Goal: Information Seeking & Learning: Understand process/instructions

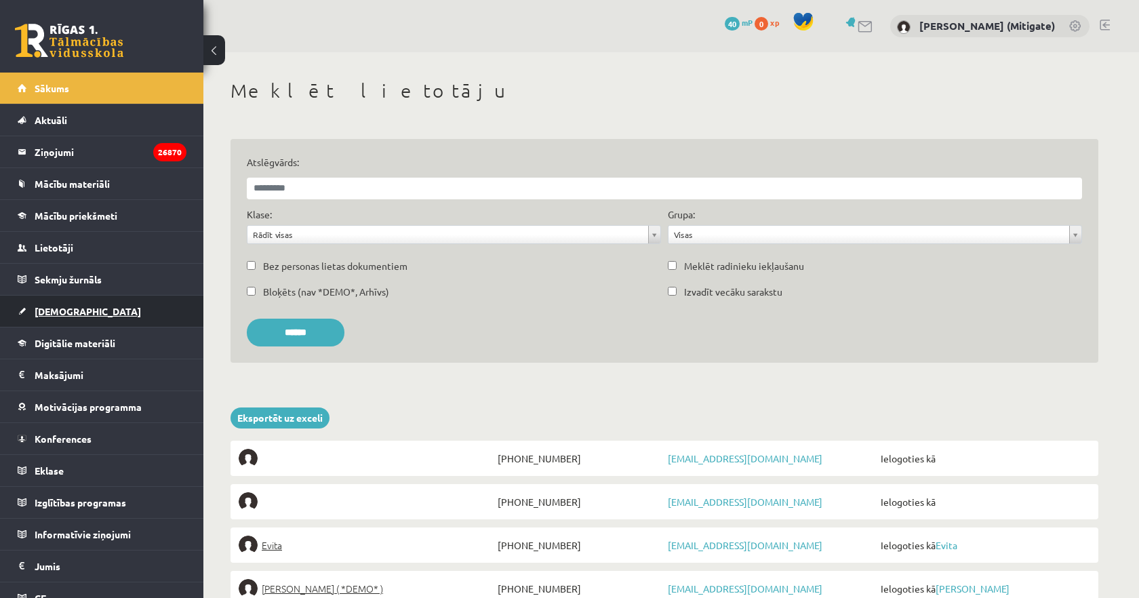
click at [58, 317] on link "[DEMOGRAPHIC_DATA]" at bounding box center [102, 311] width 169 height 31
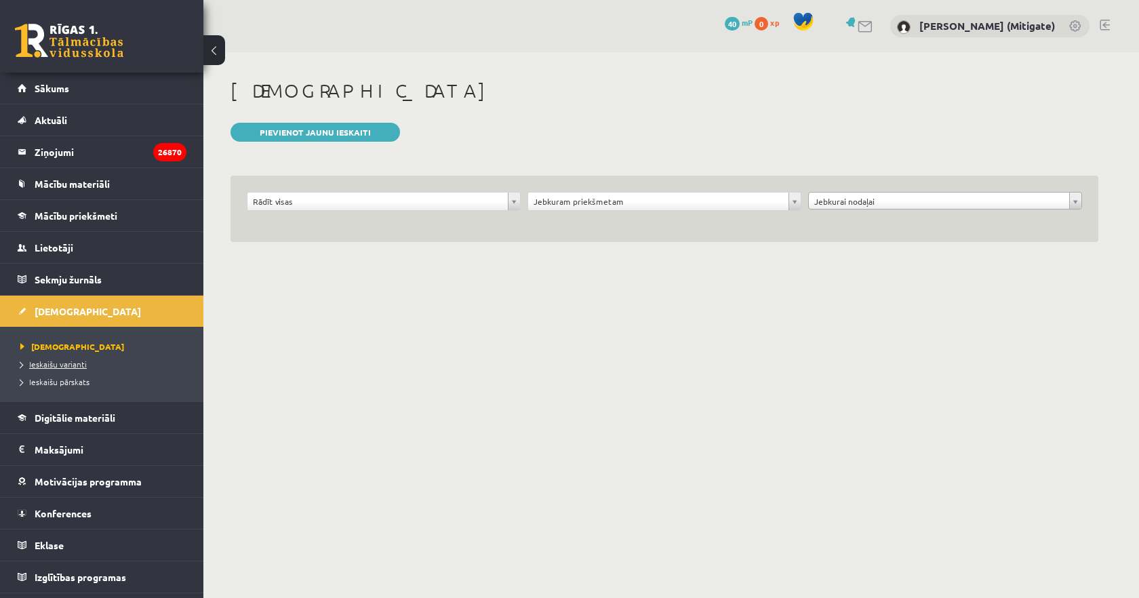
click at [61, 368] on link "Ieskaišu varianti" at bounding box center [105, 364] width 170 height 12
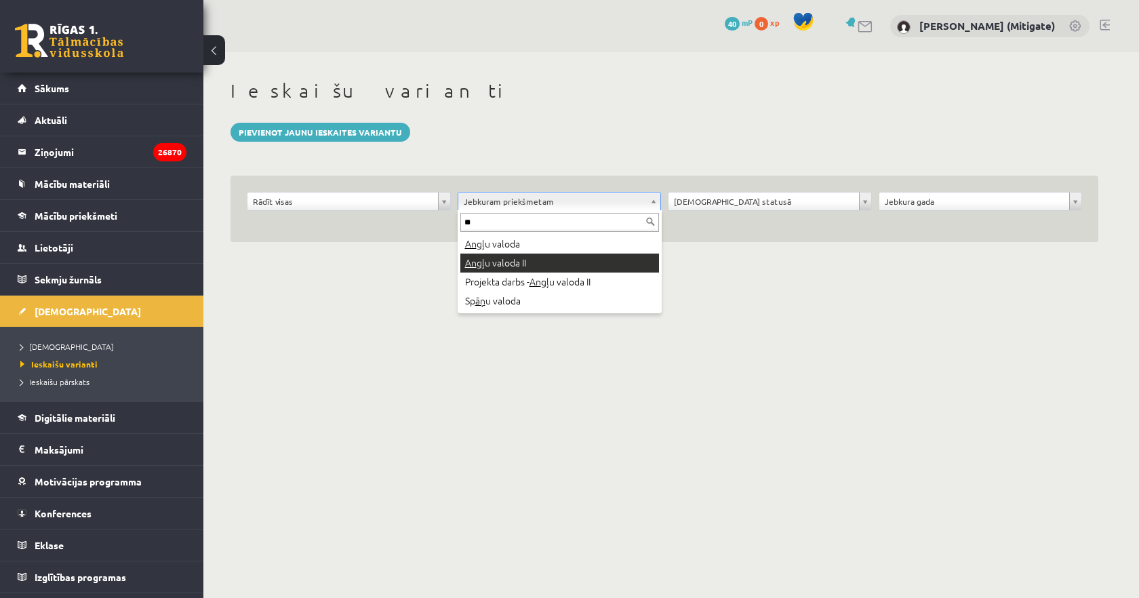
type input "**"
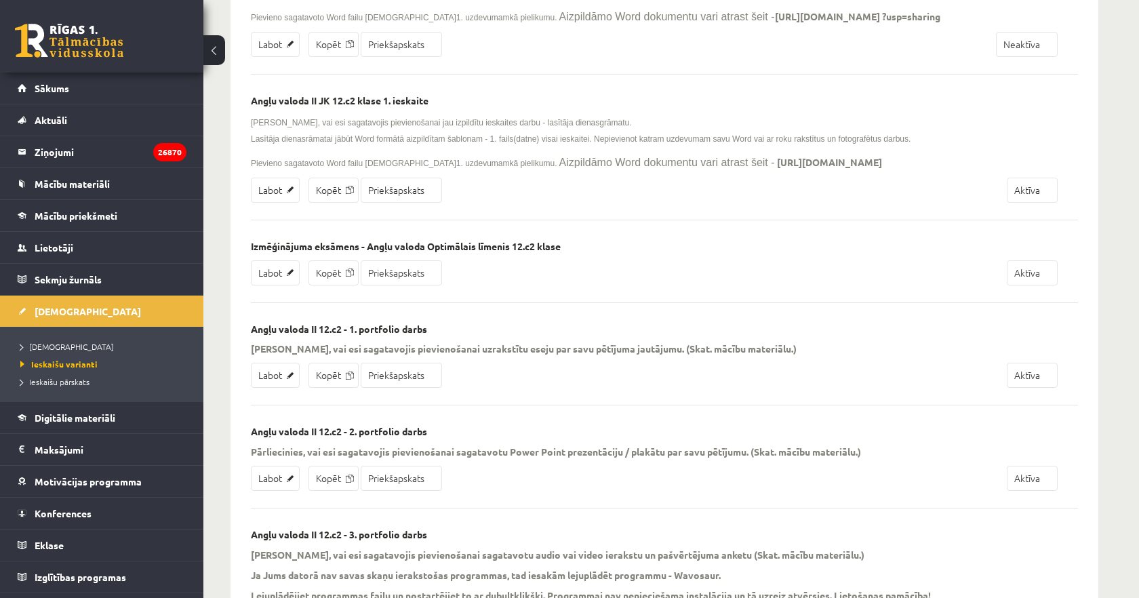
scroll to position [20190, 0]
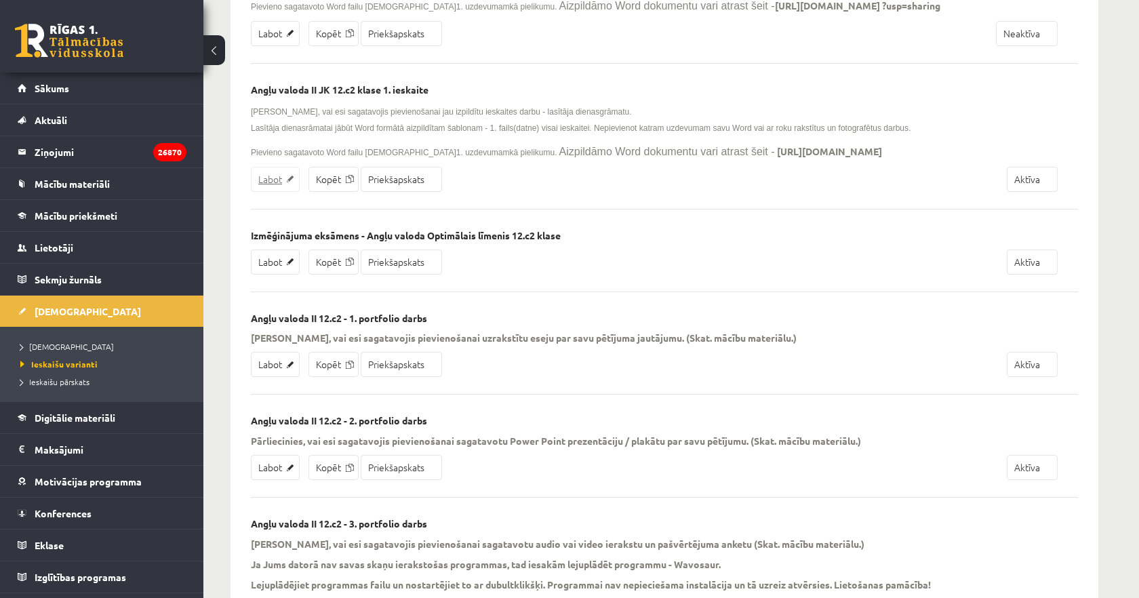
click at [275, 192] on link "Labot" at bounding box center [275, 179] width 49 height 25
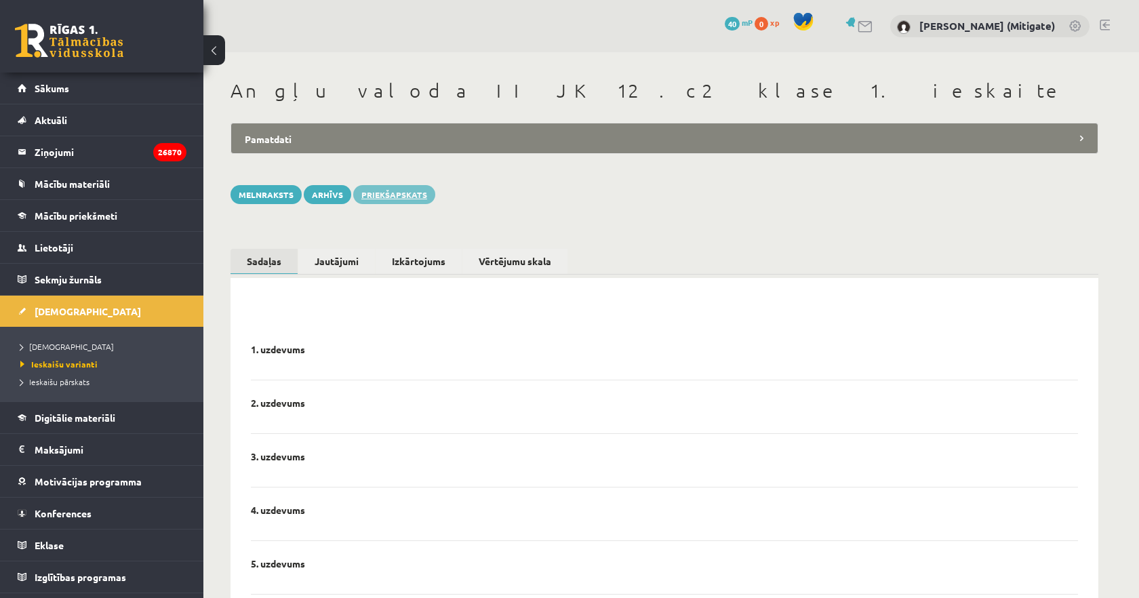
click at [395, 200] on link "Priekšapskats" at bounding box center [394, 194] width 82 height 19
click at [498, 143] on legend "Pamatdati" at bounding box center [665, 138] width 868 height 31
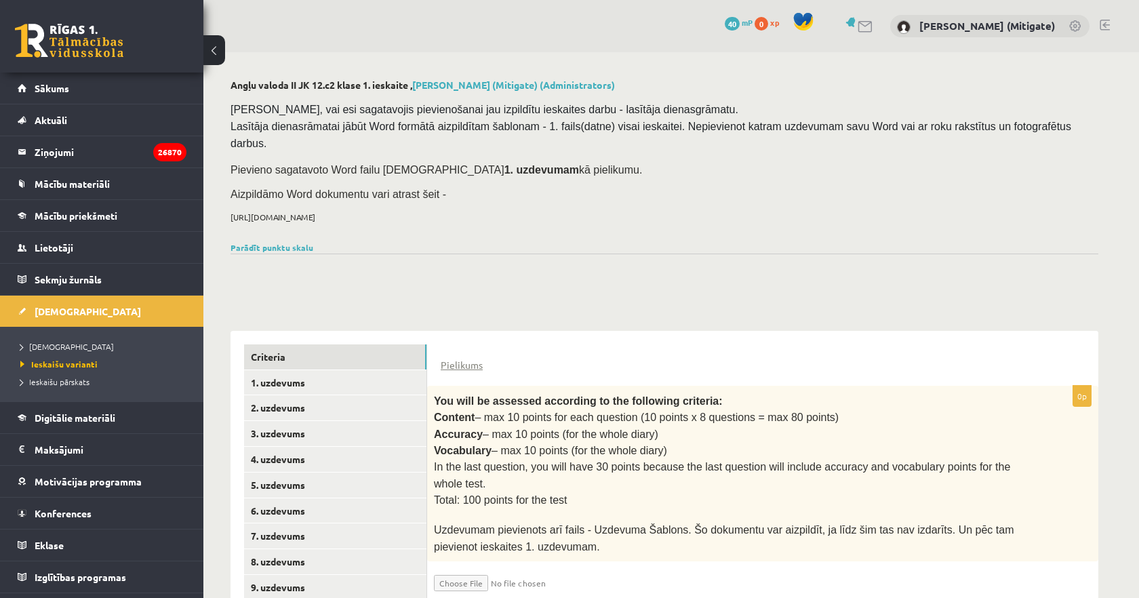
scroll to position [40, 0]
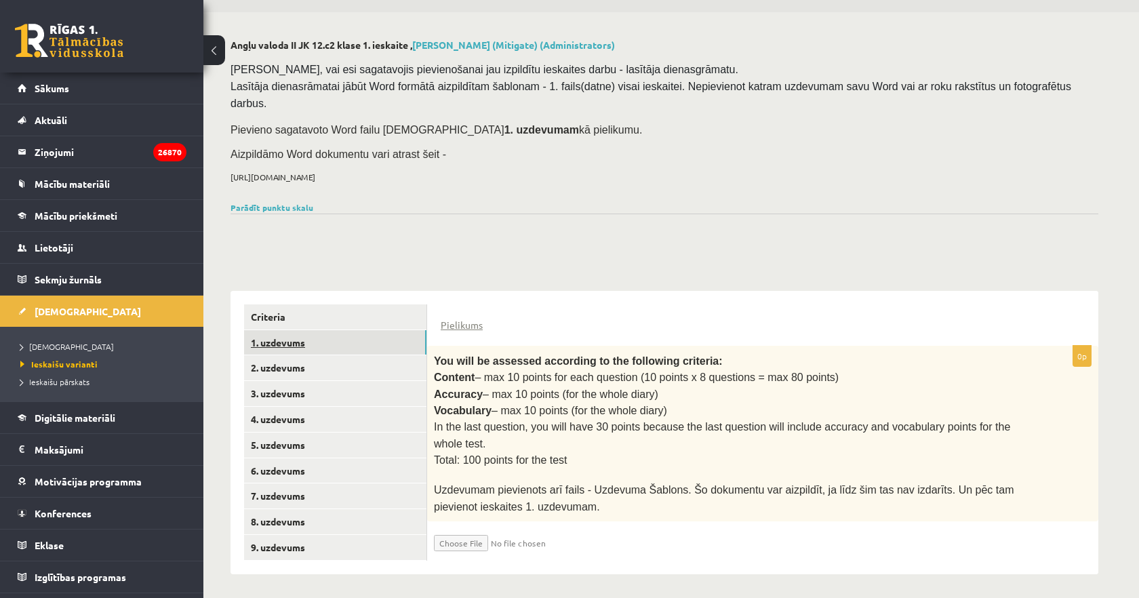
click at [325, 345] on link "1. uzdevums" at bounding box center [335, 342] width 182 height 25
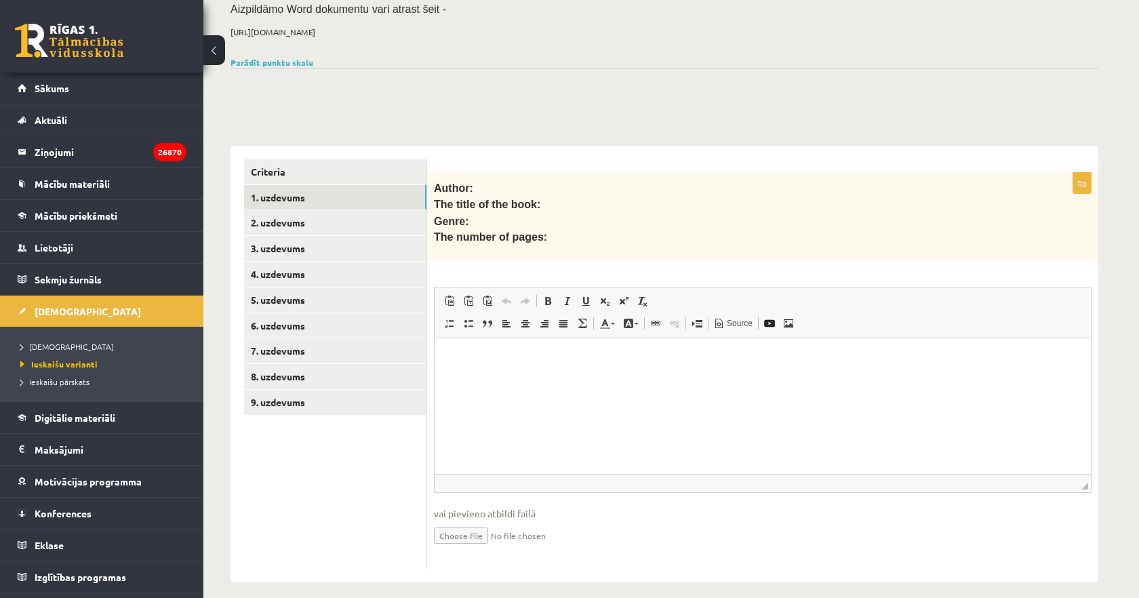
scroll to position [192, 0]
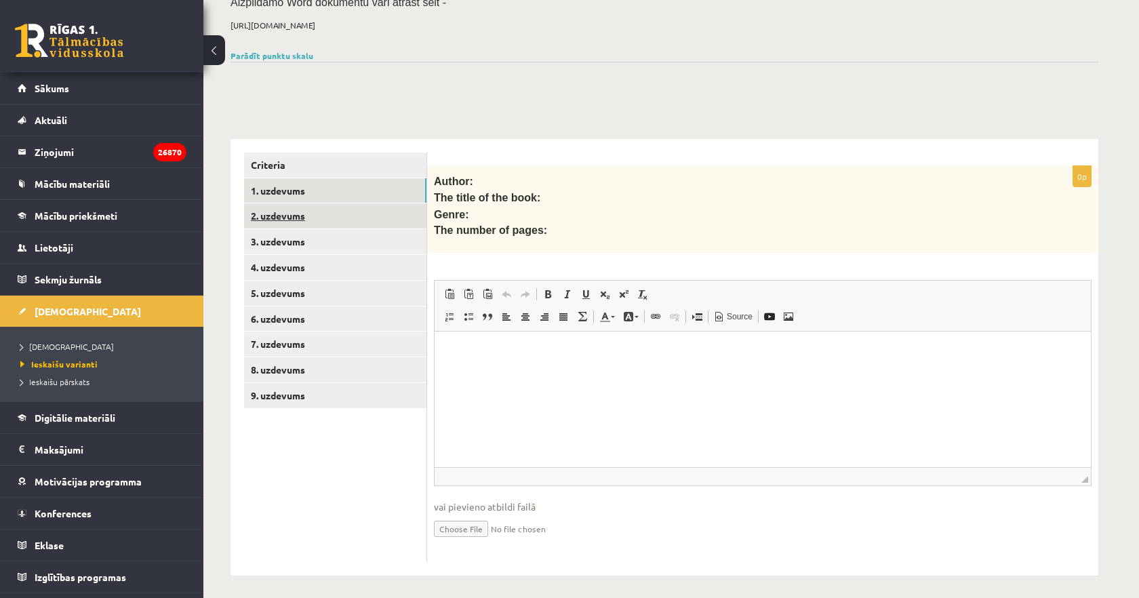
click at [322, 212] on link "2. uzdevums" at bounding box center [335, 215] width 182 height 25
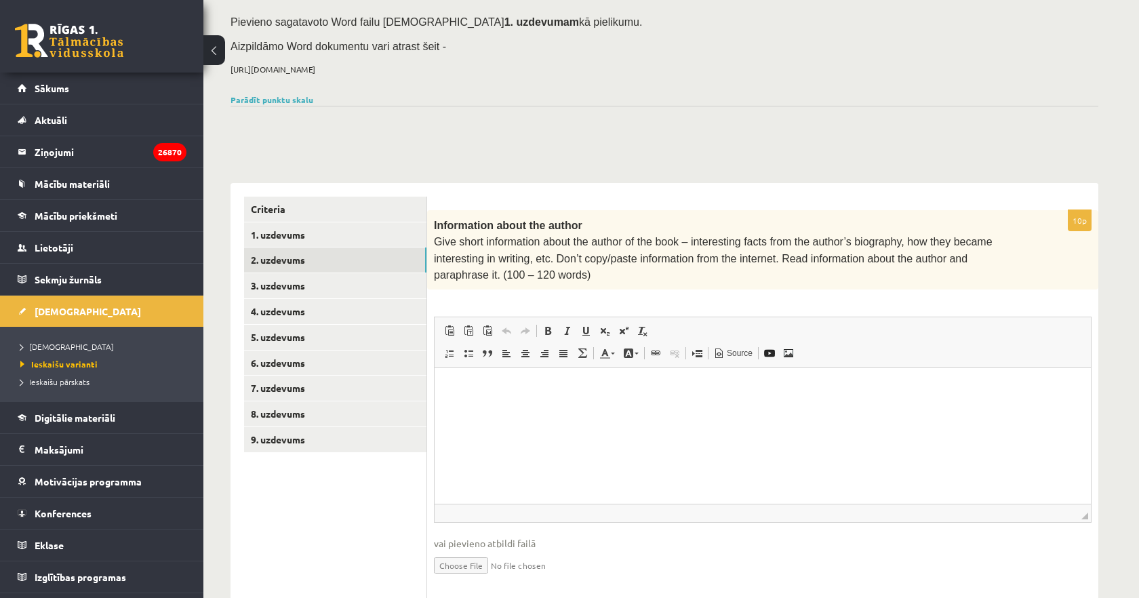
scroll to position [161, 0]
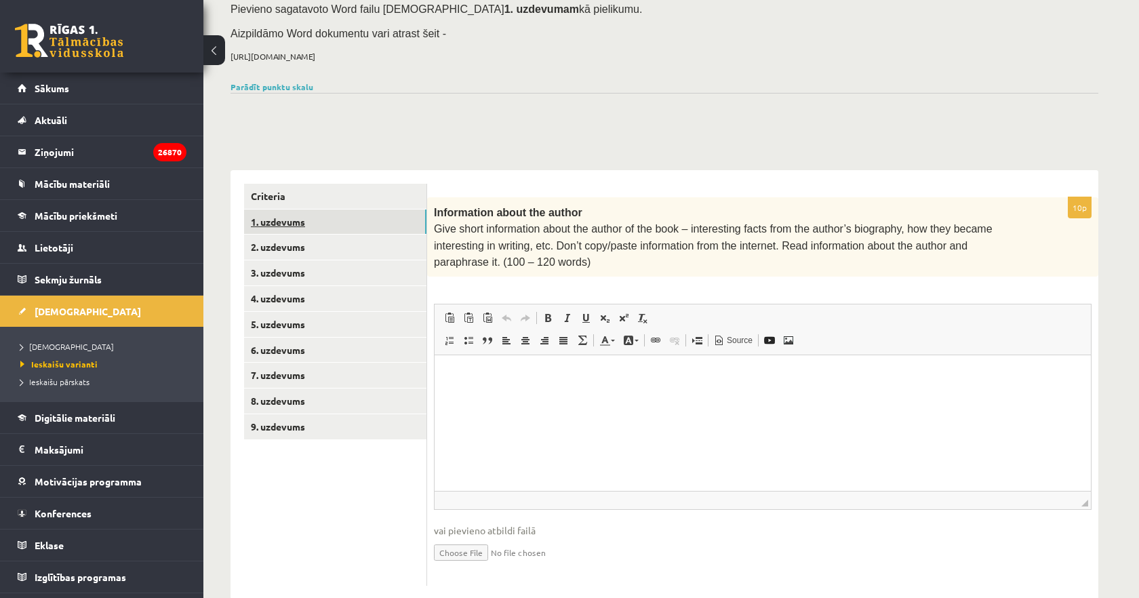
click at [317, 221] on link "1. uzdevums" at bounding box center [335, 222] width 182 height 25
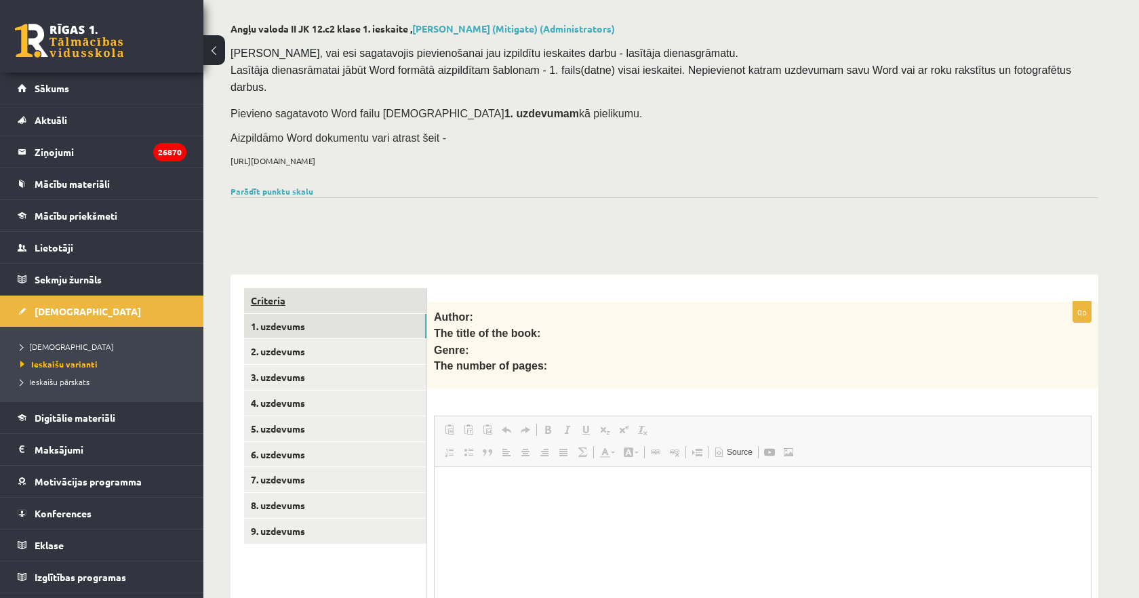
scroll to position [0, 0]
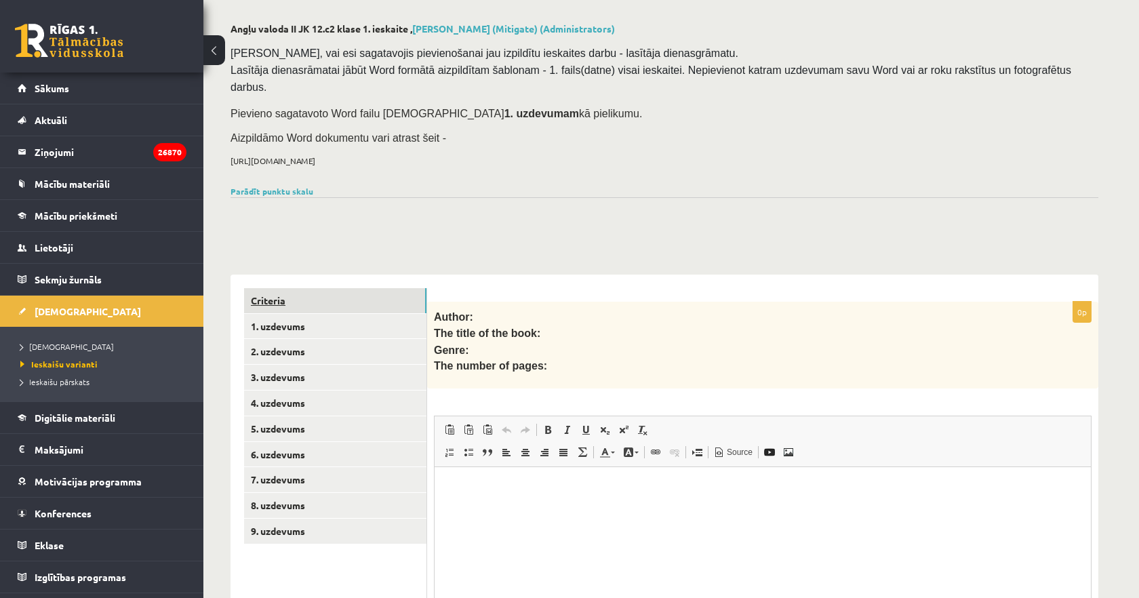
click at [345, 296] on link "Criteria" at bounding box center [335, 300] width 182 height 25
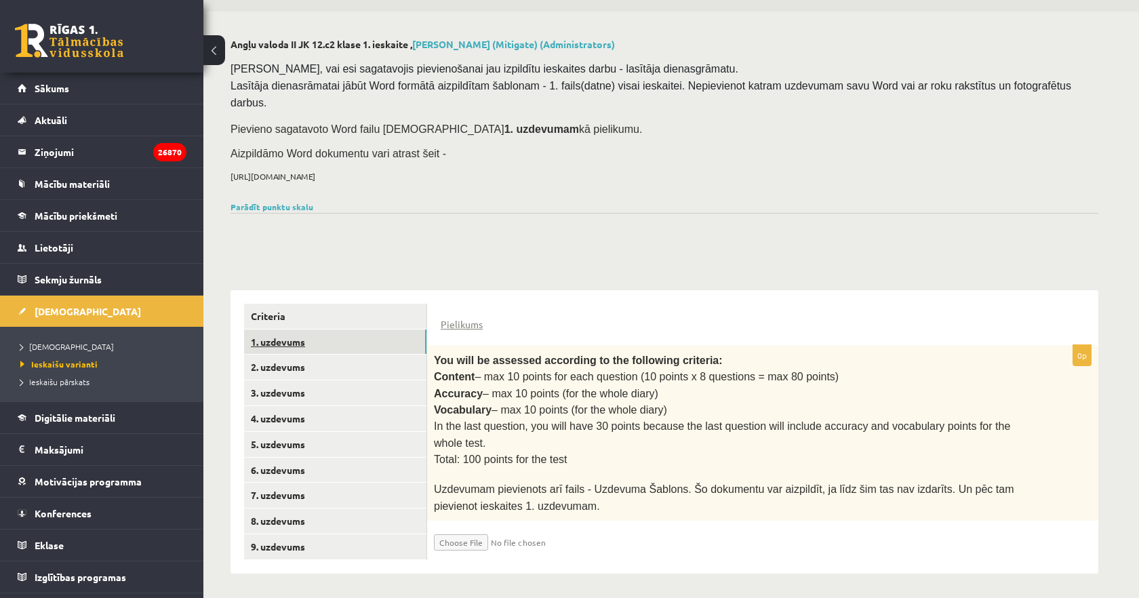
click at [336, 343] on link "1. uzdevums" at bounding box center [335, 342] width 182 height 25
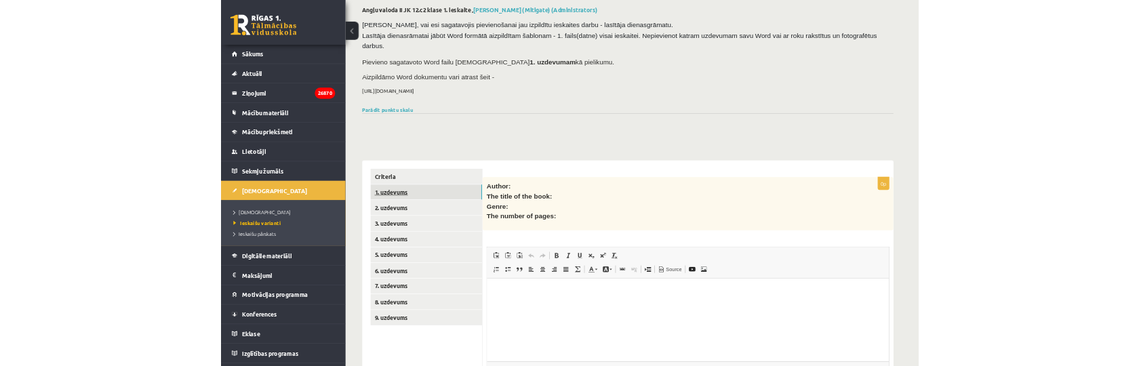
scroll to position [69, 0]
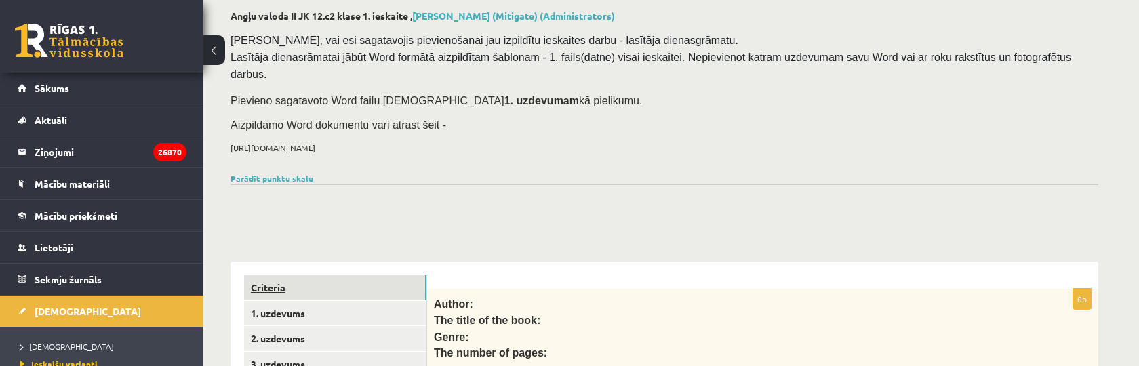
click at [281, 290] on link "Criteria" at bounding box center [335, 287] width 182 height 25
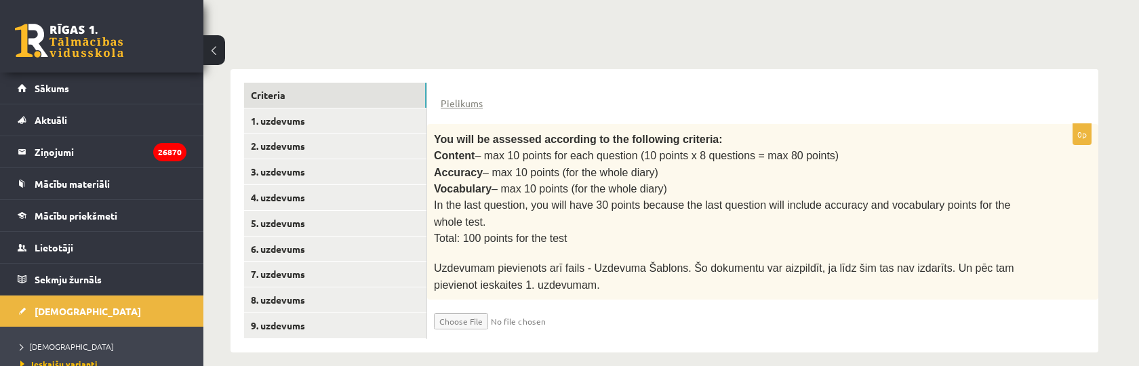
scroll to position [273, 0]
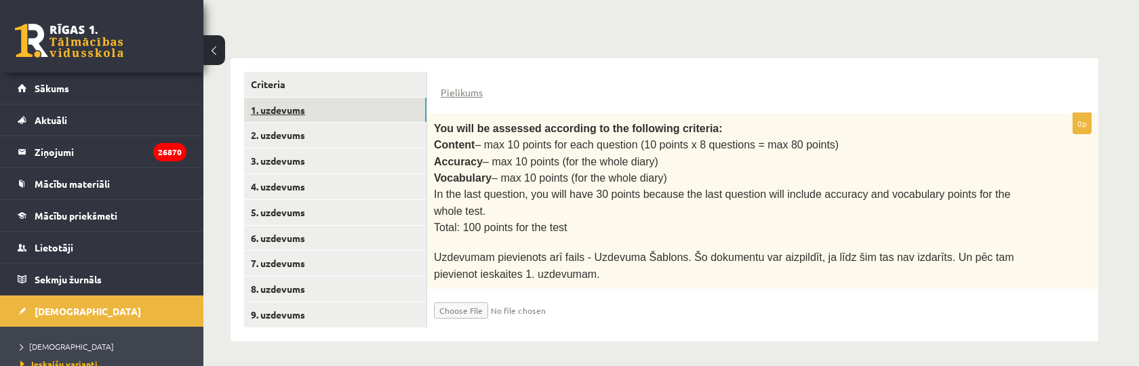
click at [298, 98] on link "1. uzdevums" at bounding box center [335, 110] width 182 height 25
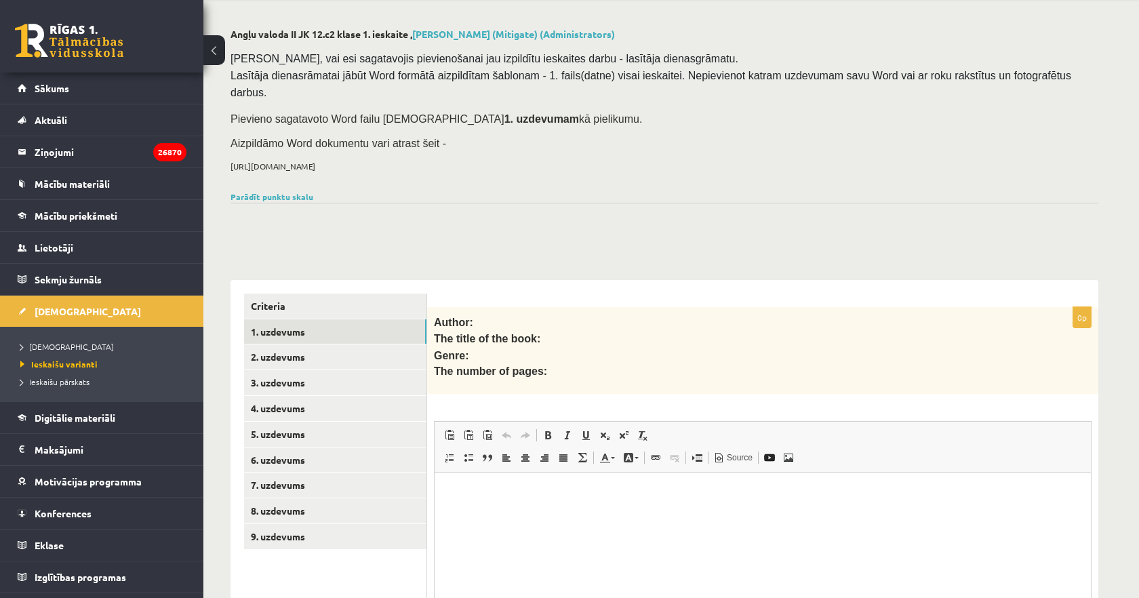
scroll to position [50, 0]
click at [314, 354] on link "2. uzdevums" at bounding box center [335, 358] width 182 height 25
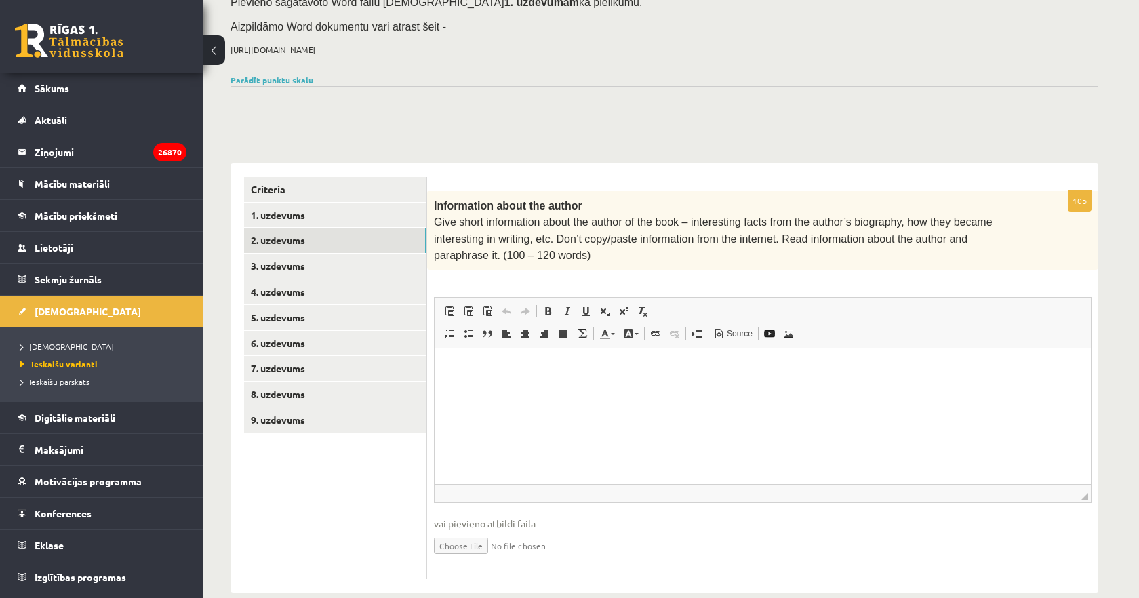
scroll to position [184, 0]
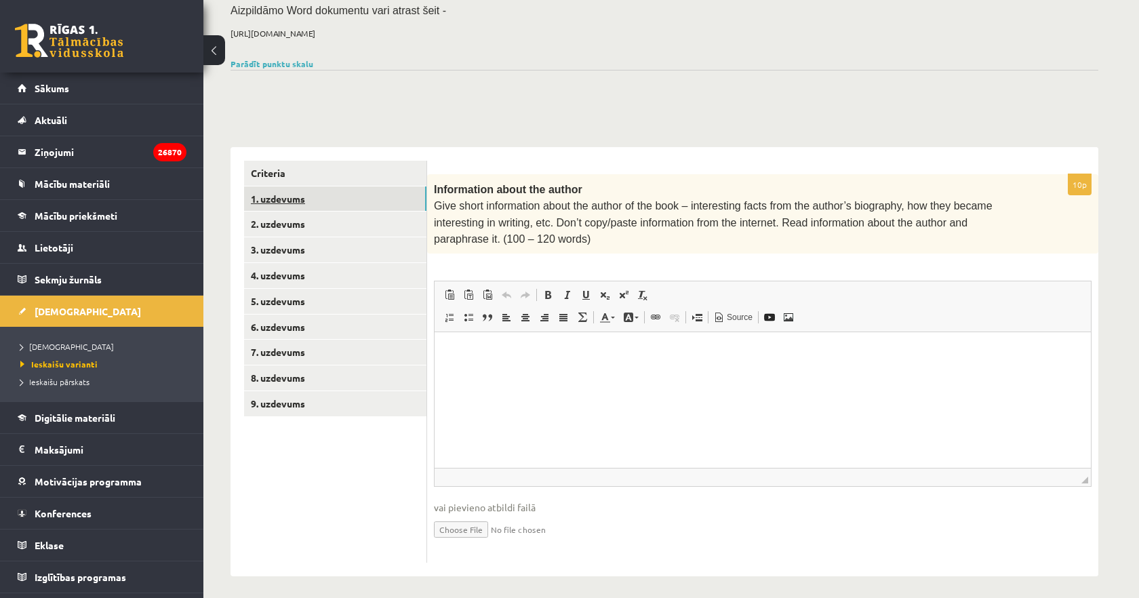
click at [320, 195] on link "1. uzdevums" at bounding box center [335, 199] width 182 height 25
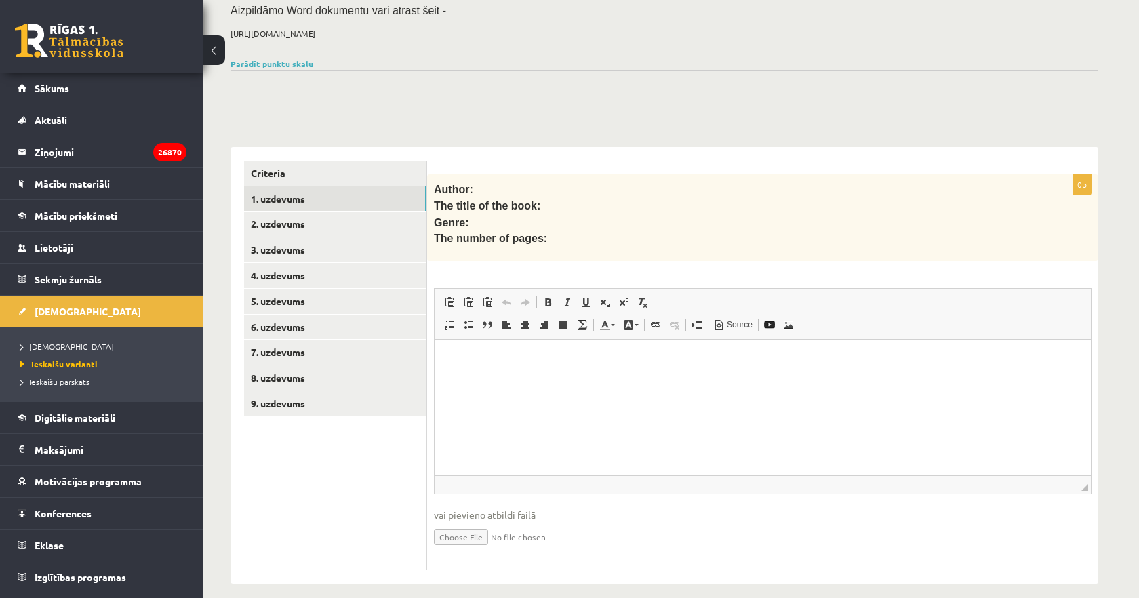
scroll to position [192, 0]
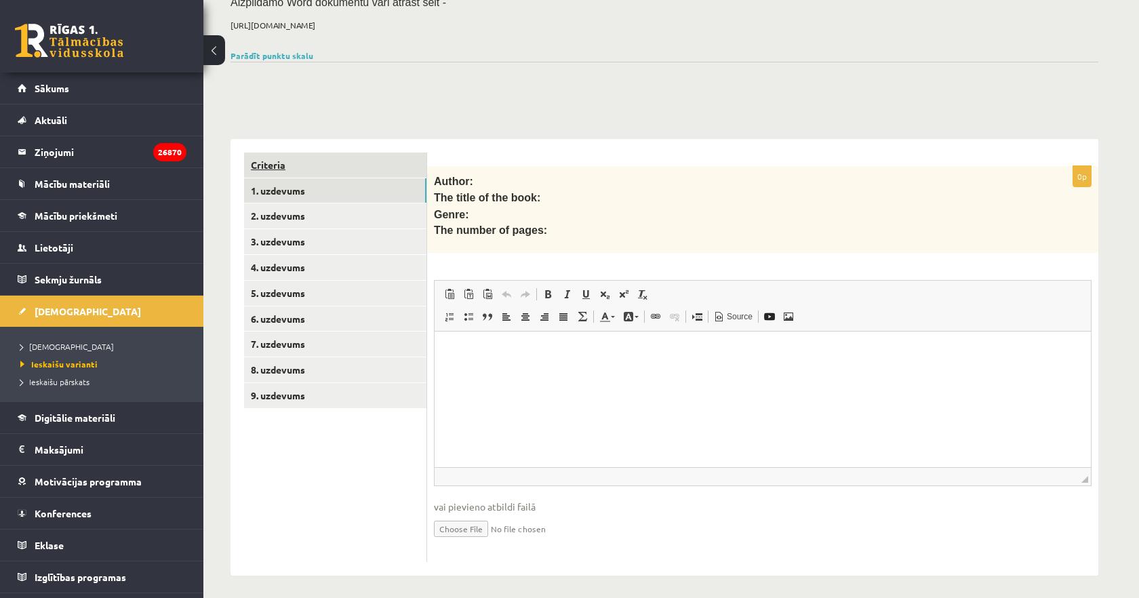
click at [303, 159] on link "Criteria" at bounding box center [335, 165] width 182 height 25
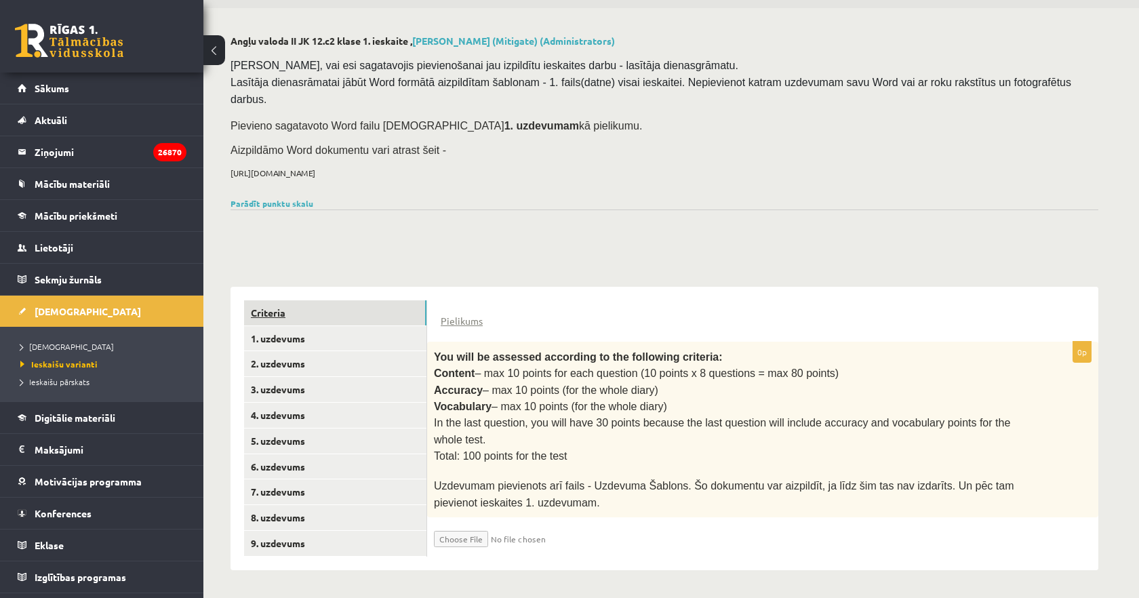
scroll to position [41, 0]
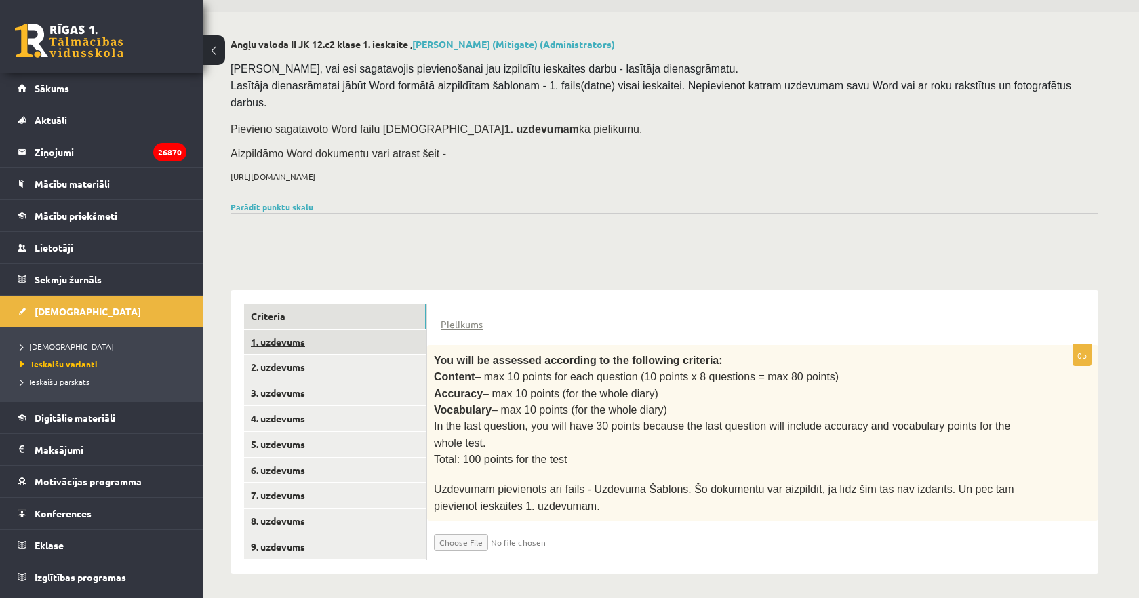
click at [284, 338] on link "1. uzdevums" at bounding box center [335, 342] width 182 height 25
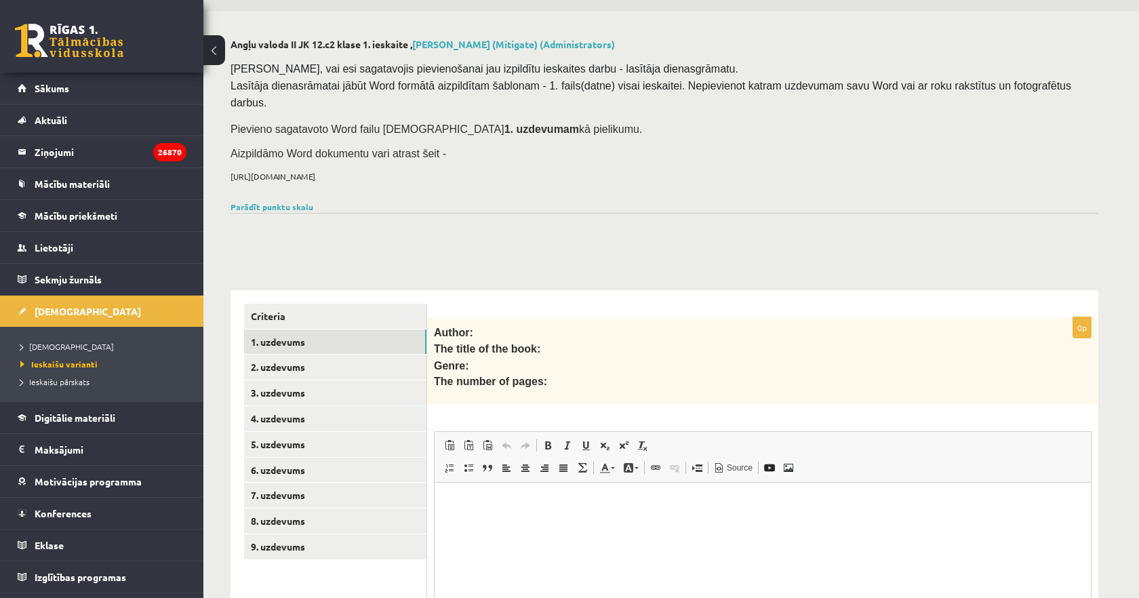
scroll to position [0, 0]
click at [290, 312] on link "Criteria" at bounding box center [335, 316] width 182 height 25
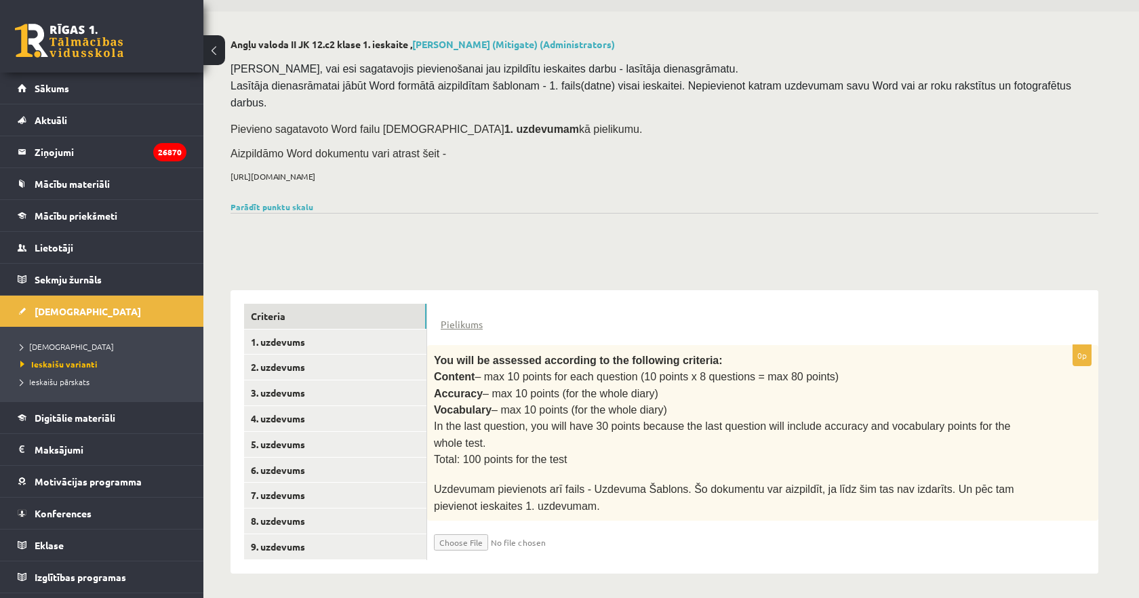
click at [465, 214] on div at bounding box center [665, 229] width 868 height 33
click at [532, 231] on div at bounding box center [665, 229] width 868 height 33
click at [301, 345] on link "1. uzdevums" at bounding box center [335, 342] width 182 height 25
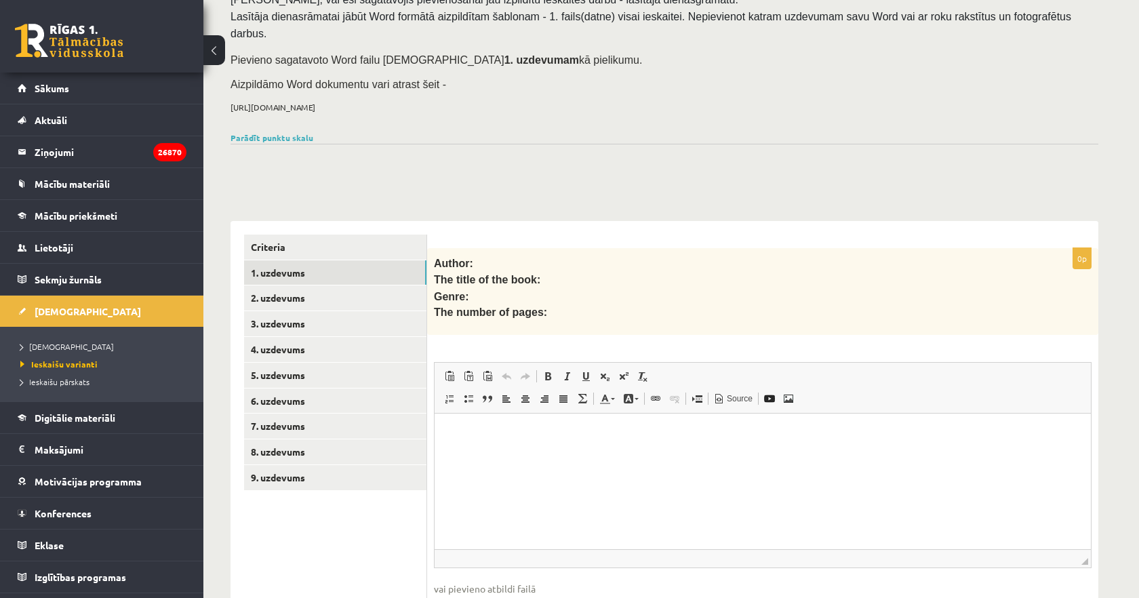
scroll to position [114, 0]
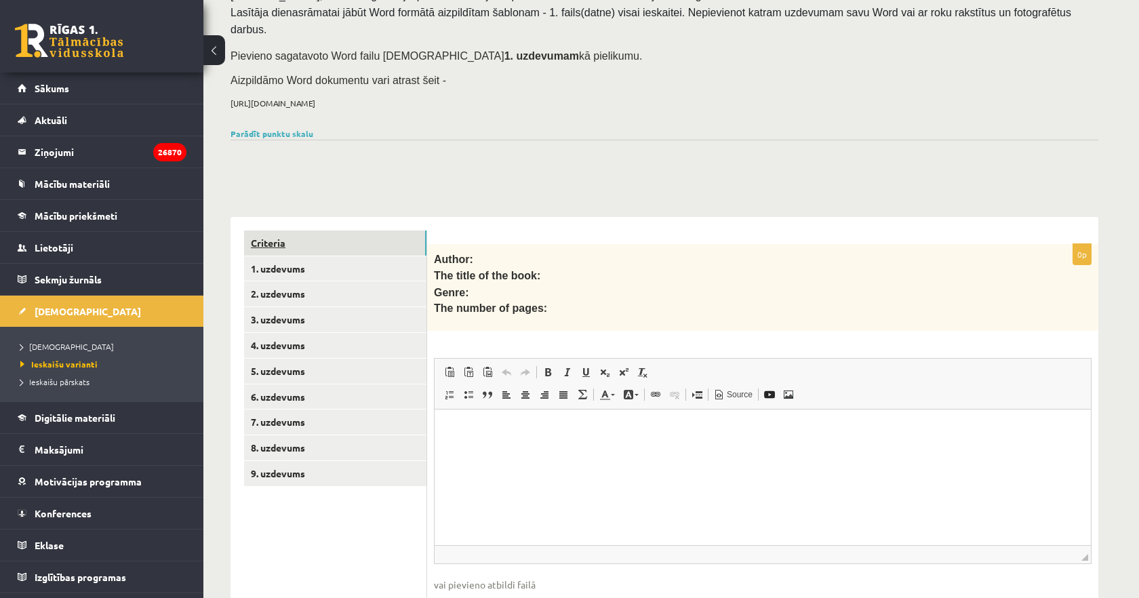
click at [312, 239] on link "Criteria" at bounding box center [335, 243] width 182 height 25
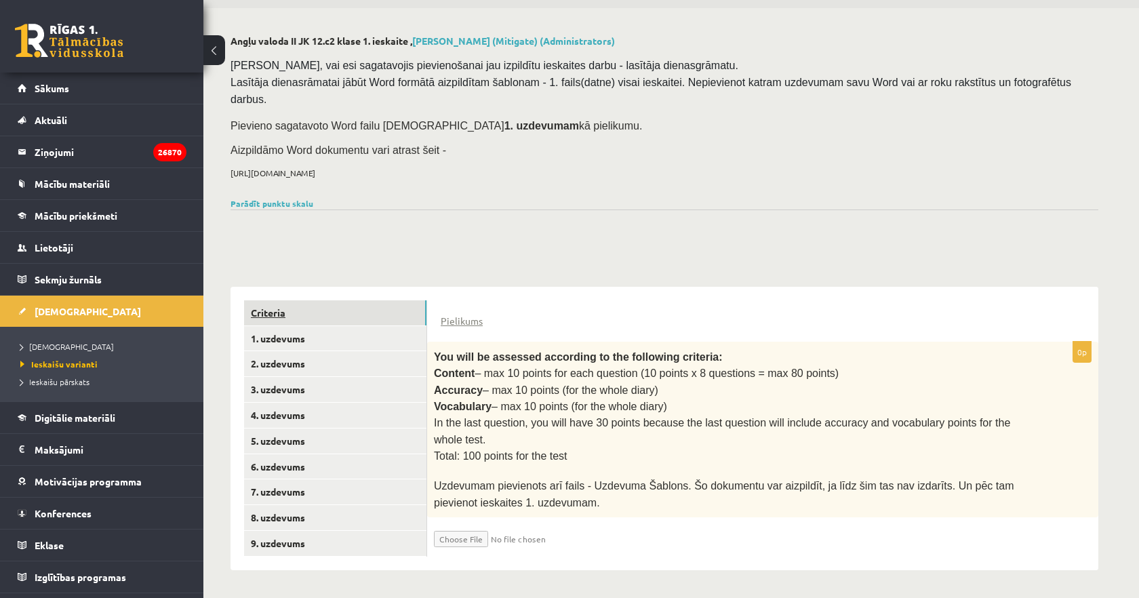
scroll to position [41, 0]
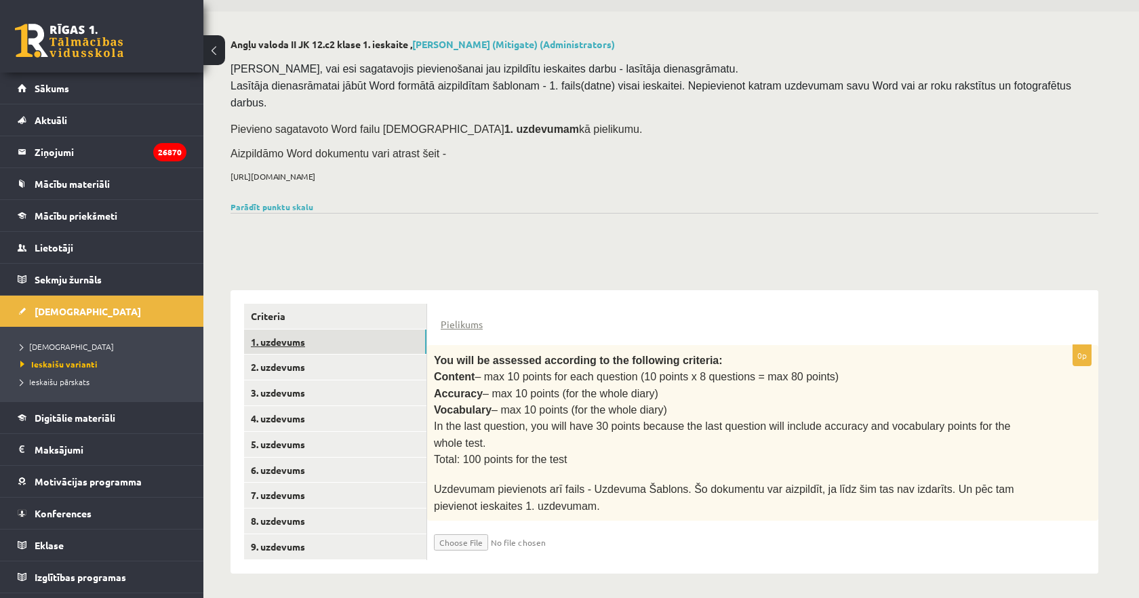
click at [321, 338] on link "1. uzdevums" at bounding box center [335, 342] width 182 height 25
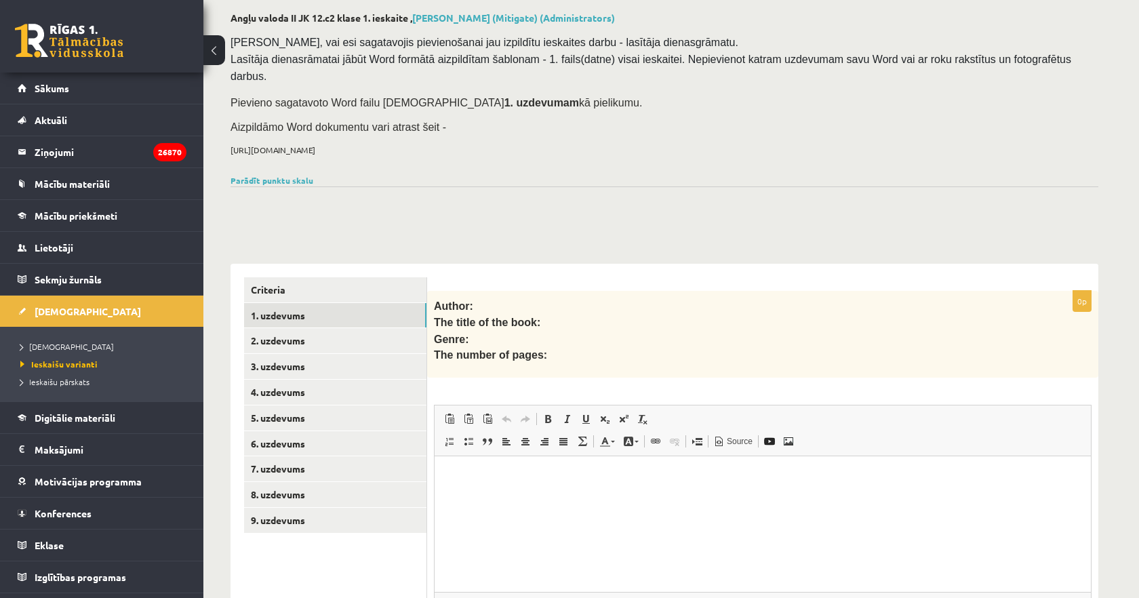
scroll to position [0, 0]
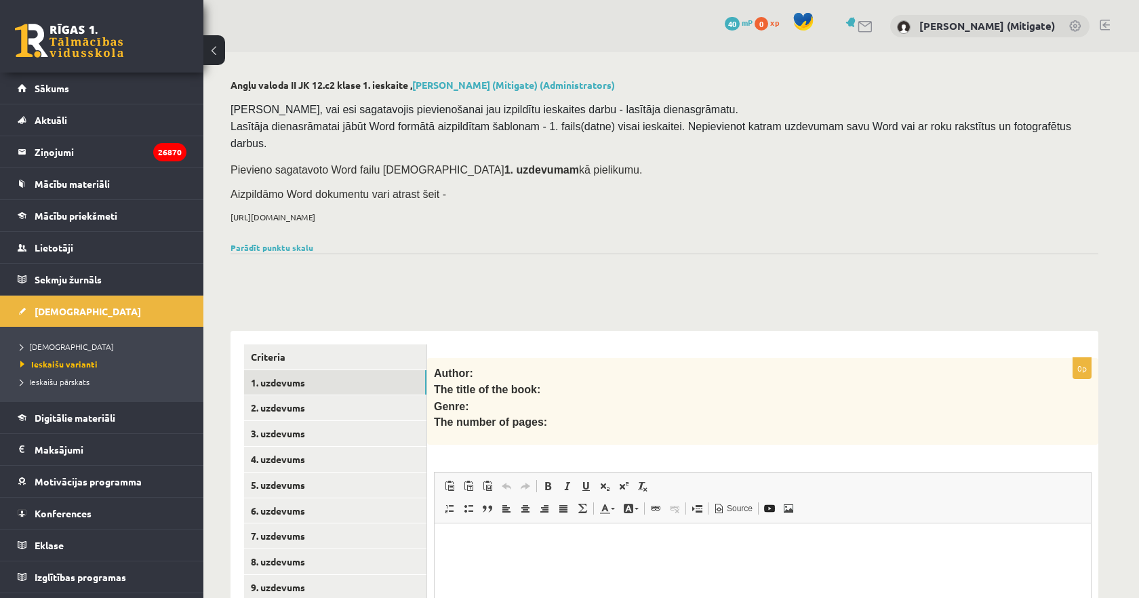
drag, startPoint x: 574, startPoint y: 170, endPoint x: 228, endPoint y: 165, distance: 345.9
click at [228, 165] on div "Angļu valoda II JK 12.c2 klase 1. ieskaite , Vitālijs Viļums (Mitigate) (Admini…" at bounding box center [664, 423] width 922 height 743
copy span "Pievieno sagatavoto Word failu ieskaites 1. uzdevumam kā pielikumu."
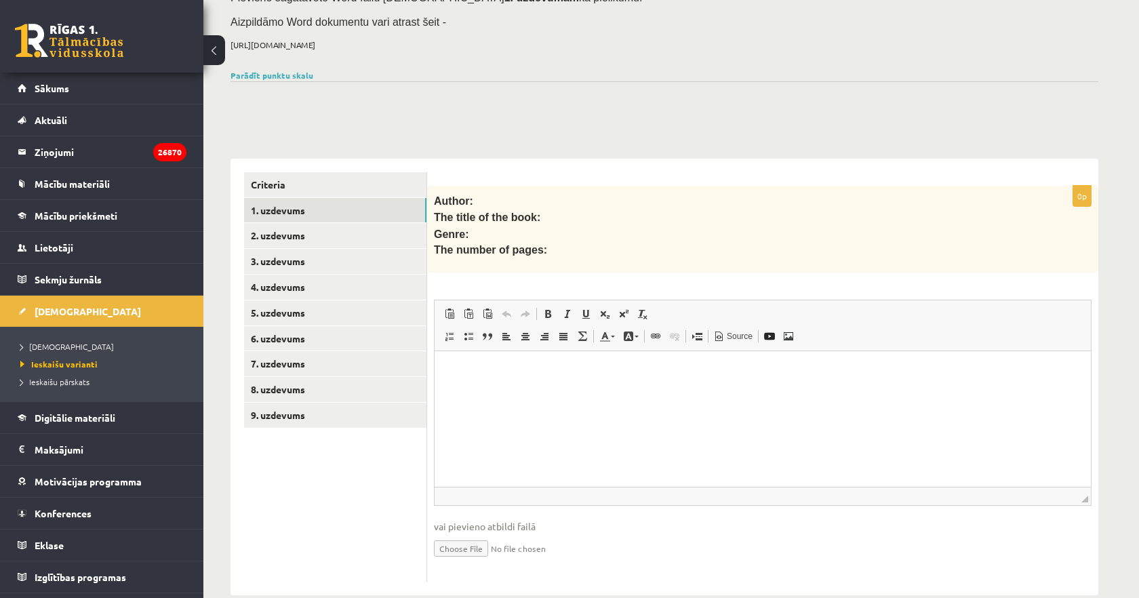
scroll to position [192, 0]
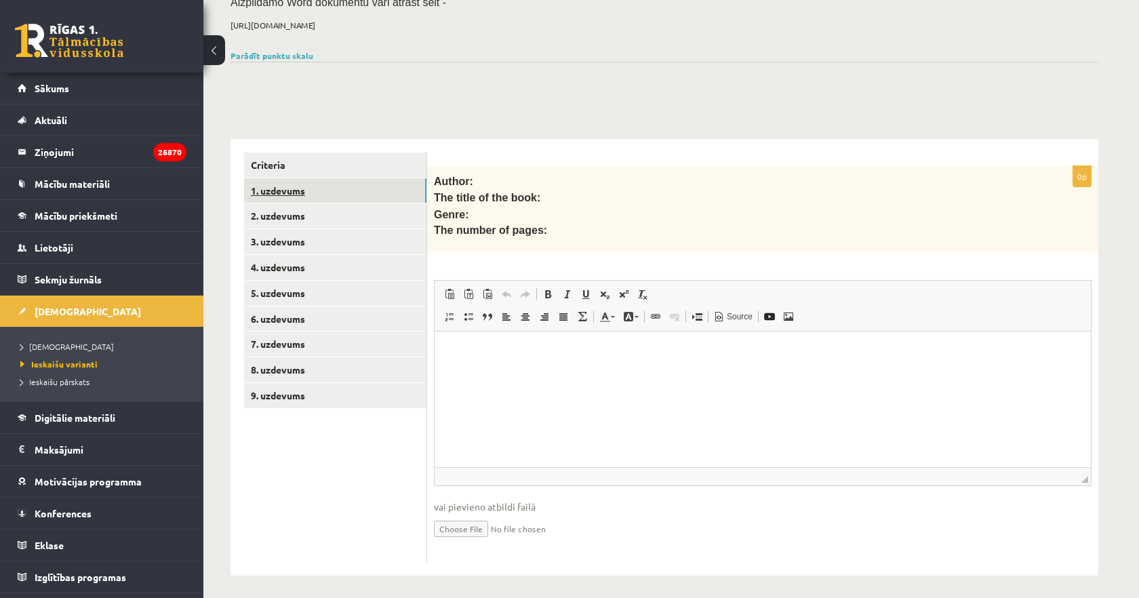
click at [321, 178] on link "1. uzdevums" at bounding box center [335, 190] width 182 height 25
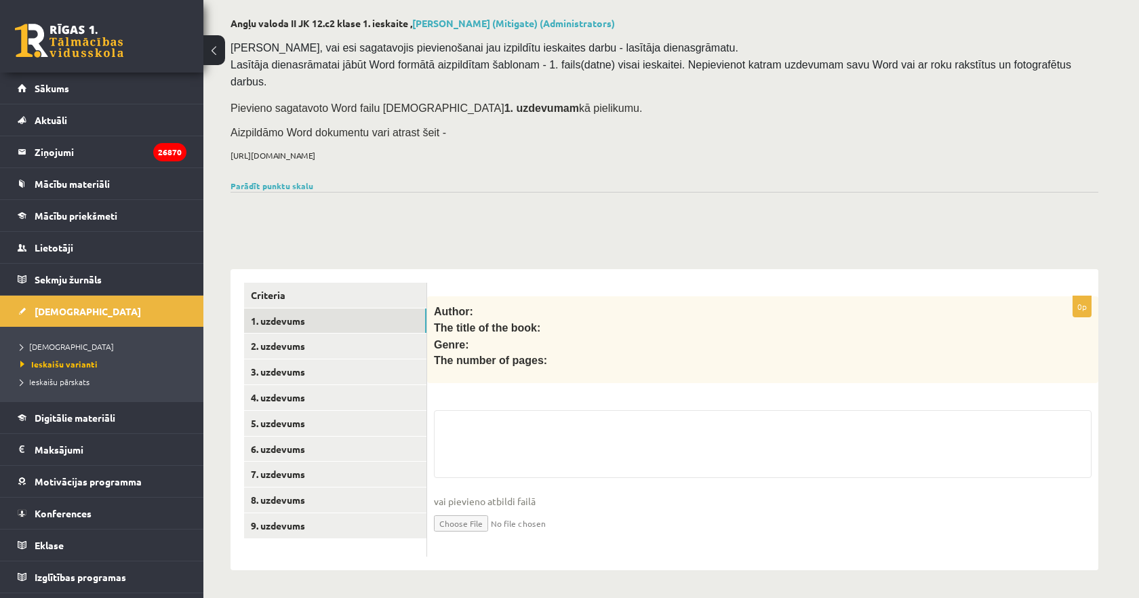
scroll to position [56, 0]
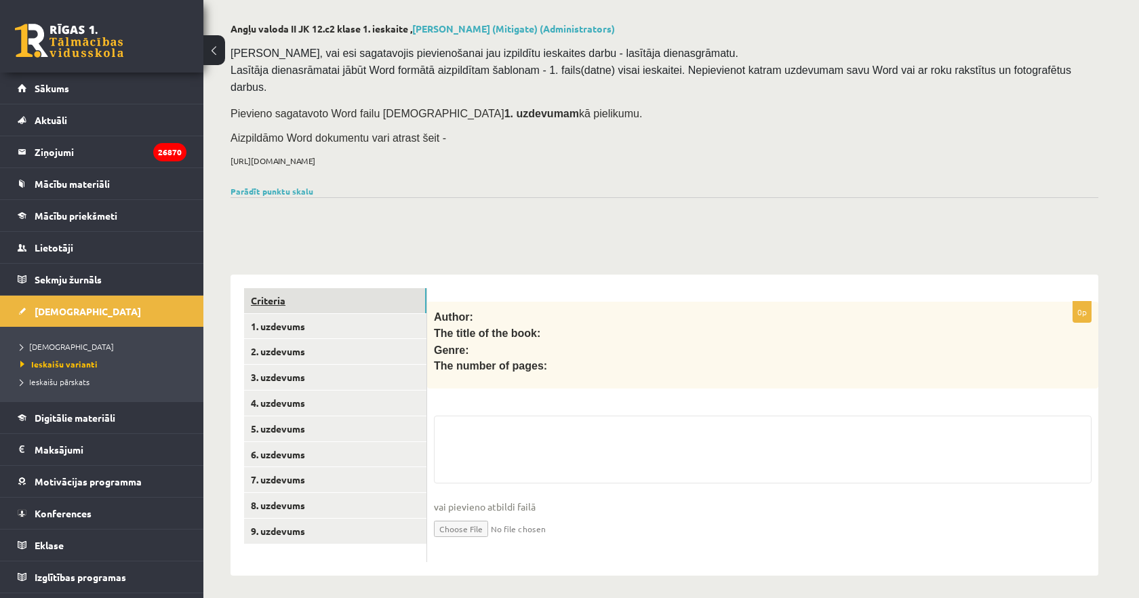
click at [279, 301] on link "Criteria" at bounding box center [335, 300] width 182 height 25
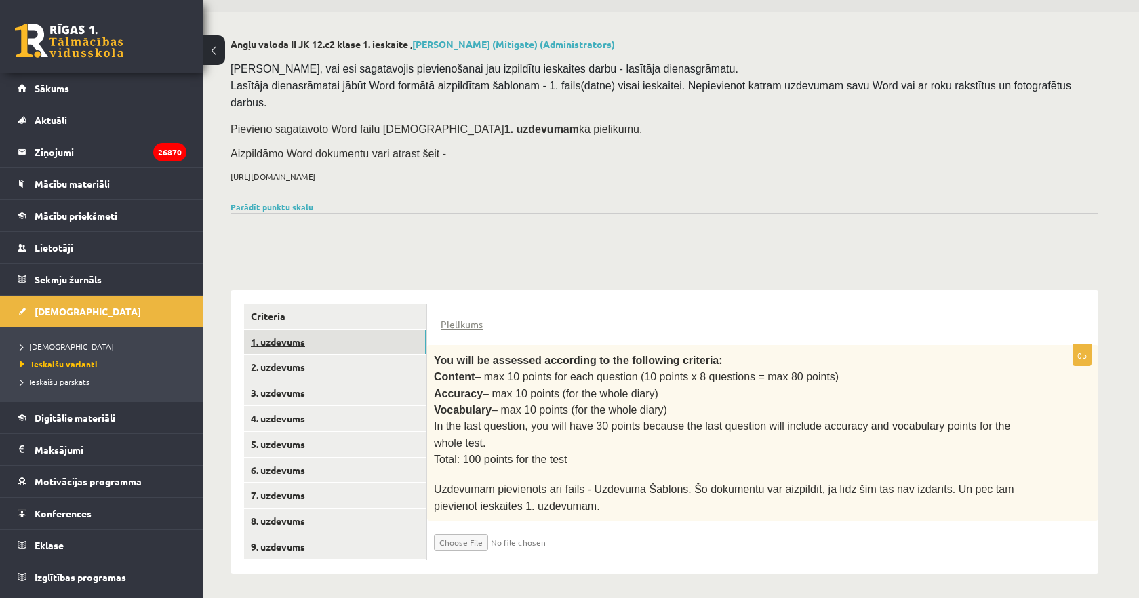
click at [300, 335] on link "1. uzdevums" at bounding box center [335, 342] width 182 height 25
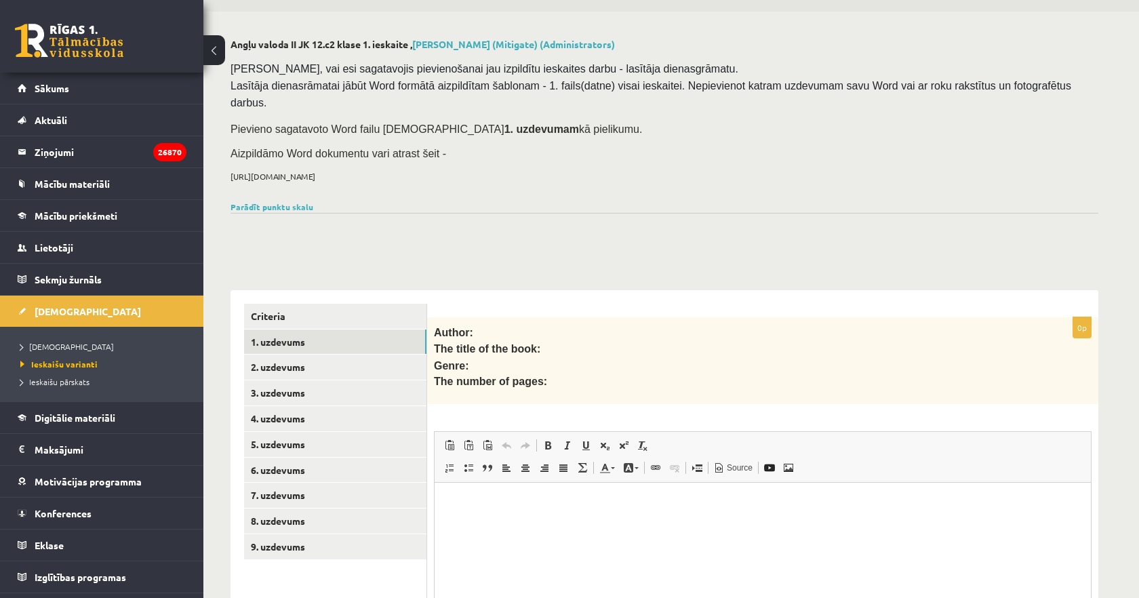
scroll to position [192, 0]
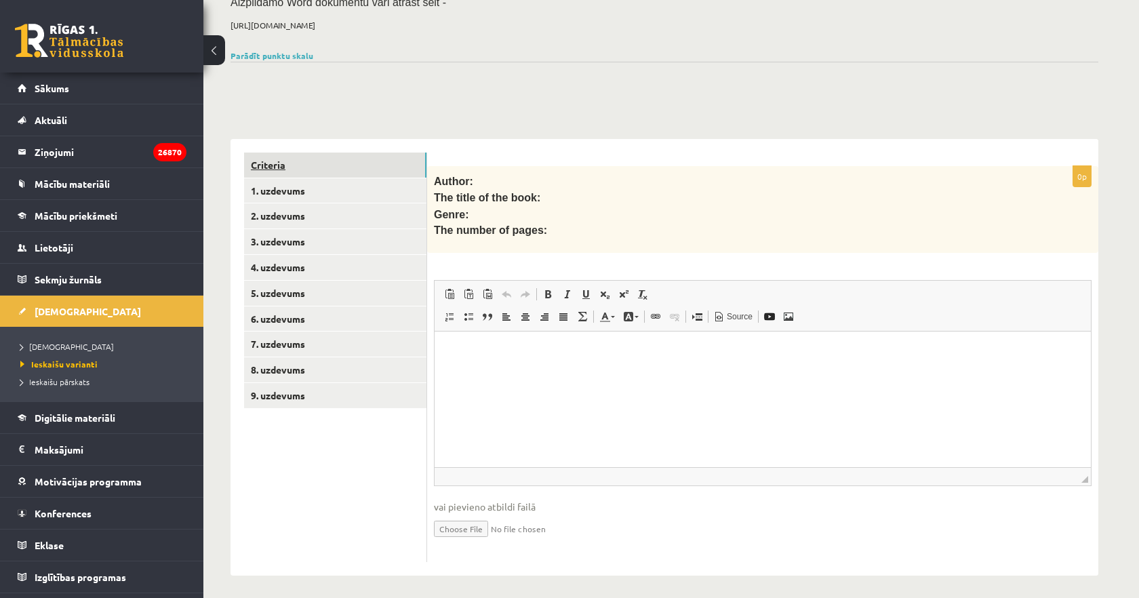
click at [297, 163] on link "Criteria" at bounding box center [335, 165] width 182 height 25
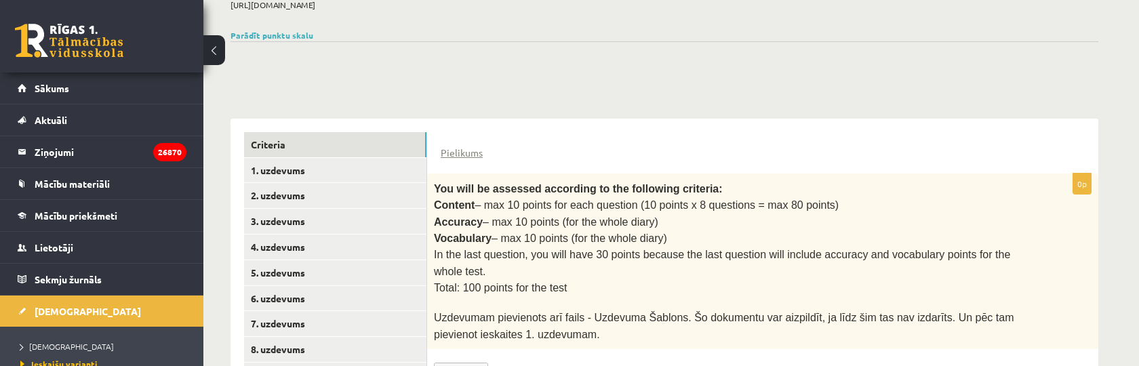
scroll to position [217, 0]
